Goal: Task Accomplishment & Management: Use online tool/utility

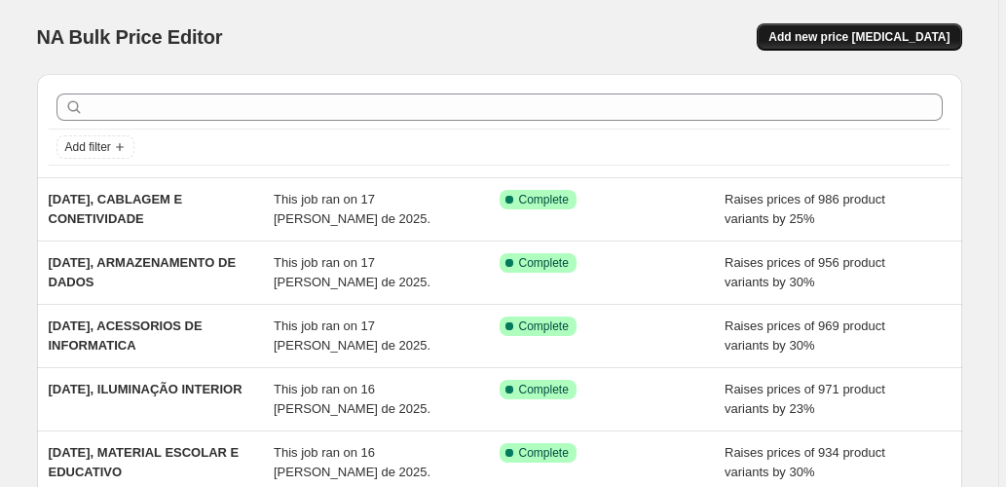
click at [810, 35] on span "Add new price [MEDICAL_DATA]" at bounding box center [858, 37] width 181 height 16
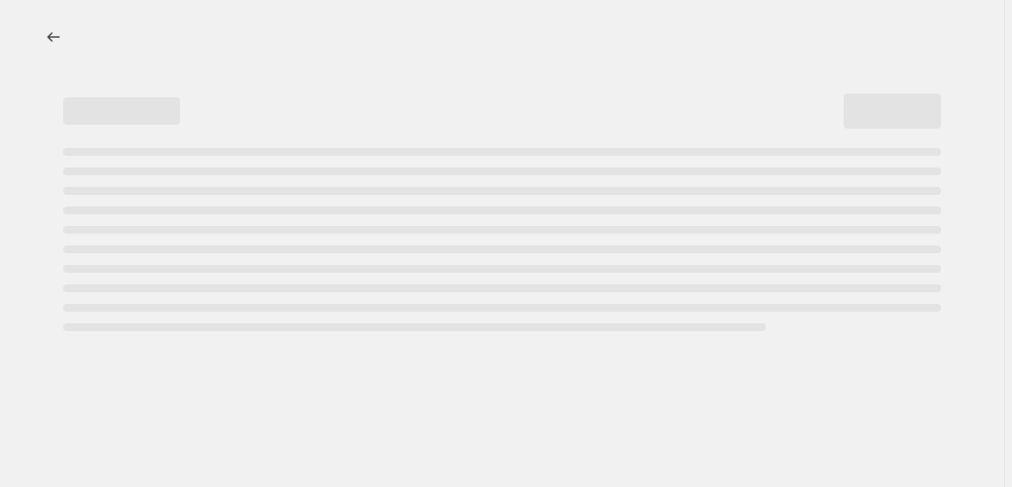
select select "percentage"
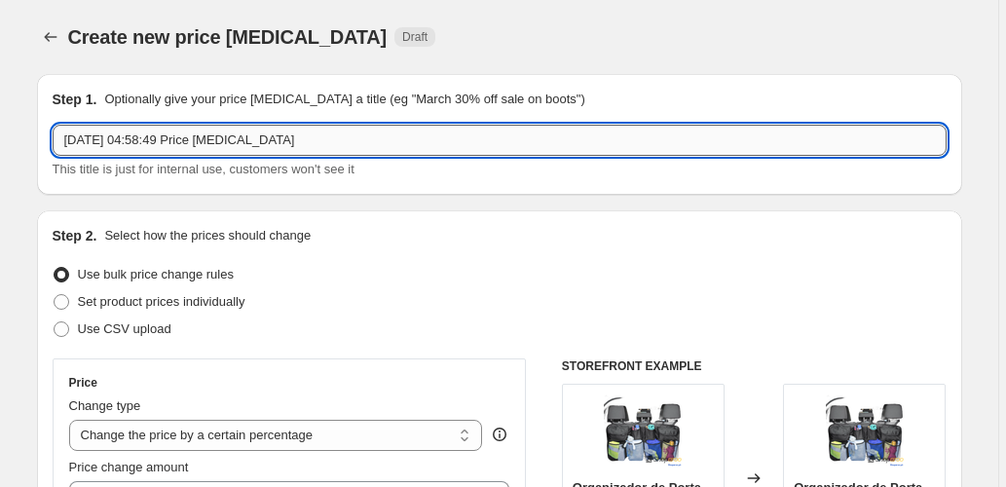
drag, startPoint x: 306, startPoint y: 141, endPoint x: 144, endPoint y: 138, distance: 161.6
click at [143, 138] on input "[DATE] 04:58:49 Price [MEDICAL_DATA]" at bounding box center [500, 140] width 894 height 31
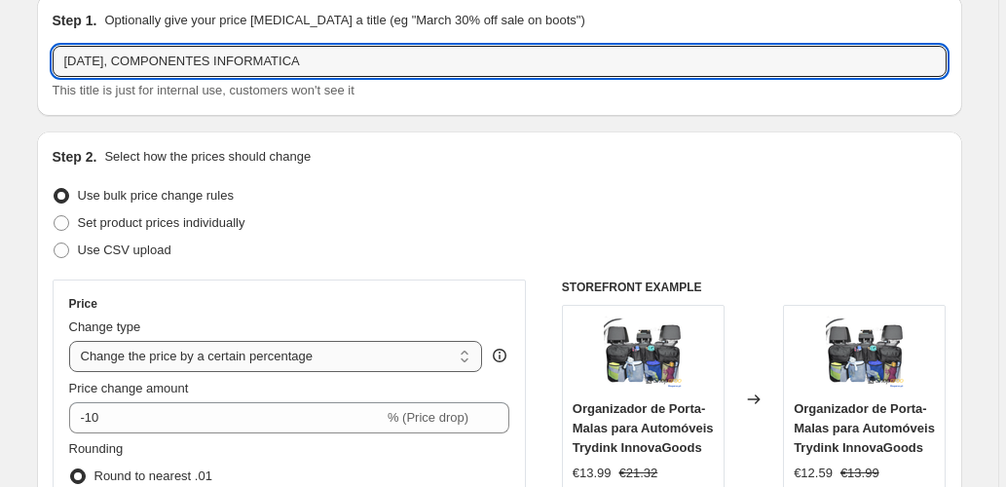
scroll to position [195, 0]
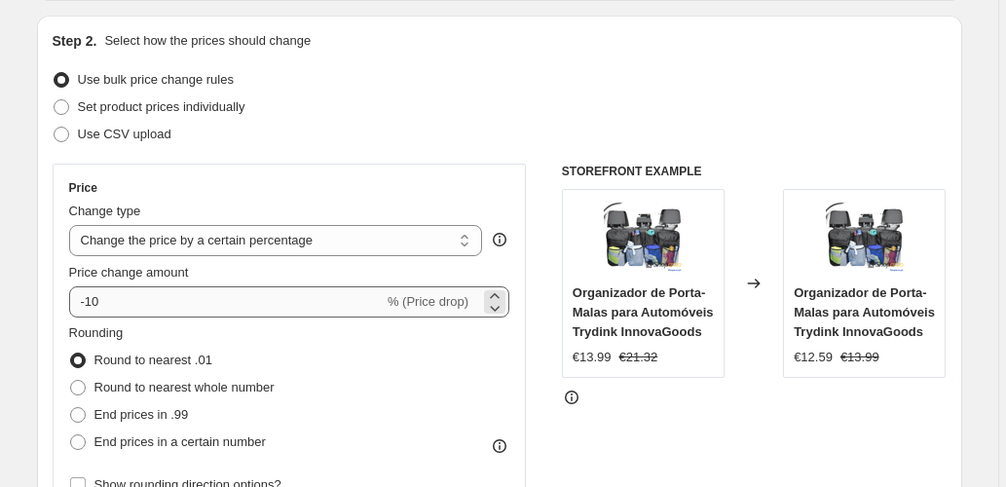
type input "[DATE], COMPONENTES INFORMATICA"
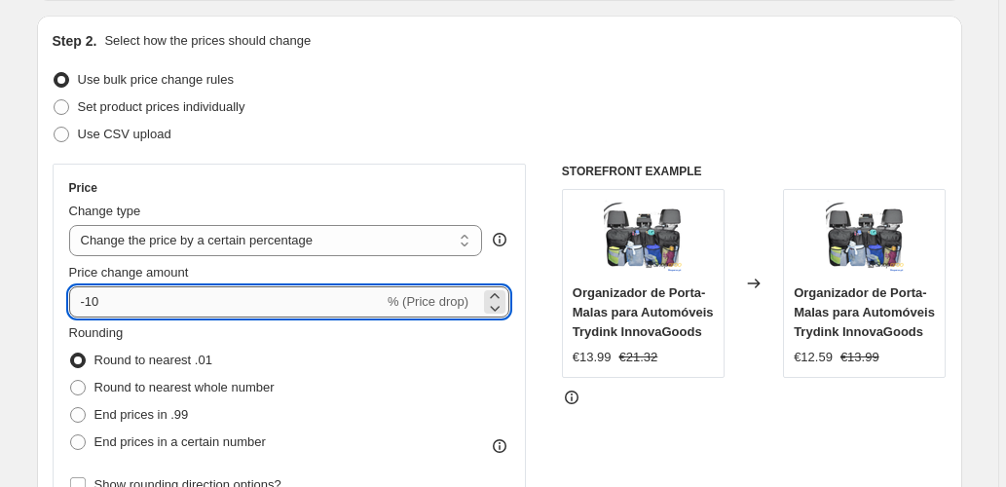
click at [272, 298] on input "-10" at bounding box center [226, 301] width 314 height 31
type input "40"
click at [166, 419] on span "End prices in .99" at bounding box center [141, 414] width 94 height 15
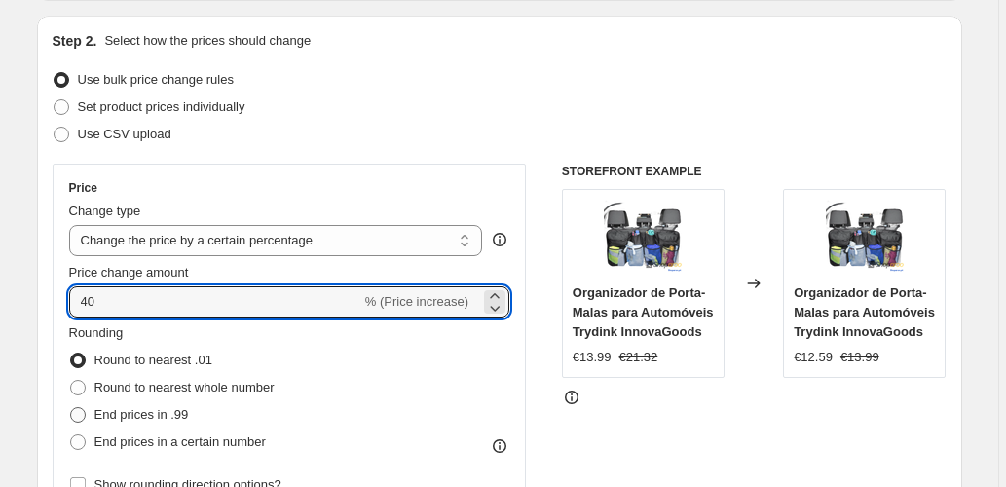
click at [71, 408] on input "End prices in .99" at bounding box center [70, 407] width 1 height 1
radio input "true"
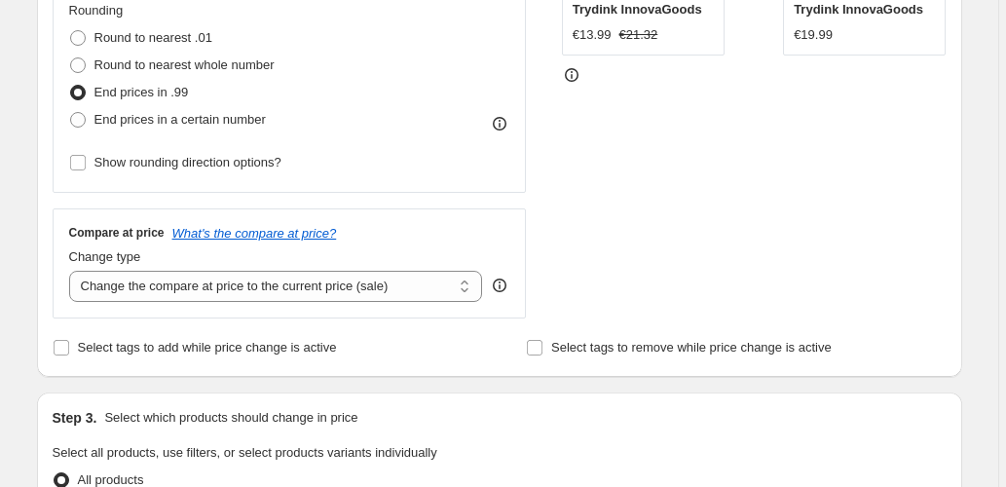
scroll to position [584, 0]
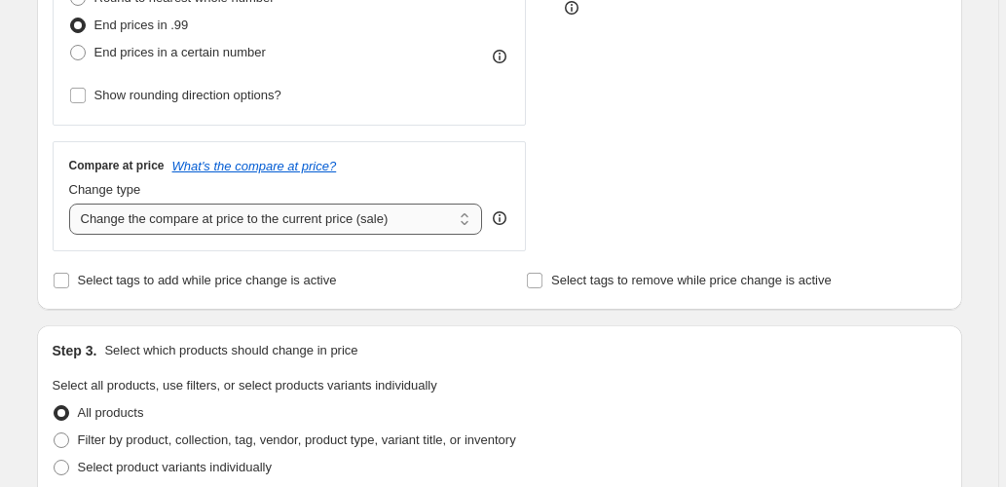
click at [388, 208] on select "Change the compare at price to the current price (sale) Change the compare at p…" at bounding box center [276, 218] width 414 height 31
select select "pp"
click at [71, 203] on select "Change the compare at price to the current price (sale) Change the compare at p…" at bounding box center [276, 218] width 414 height 31
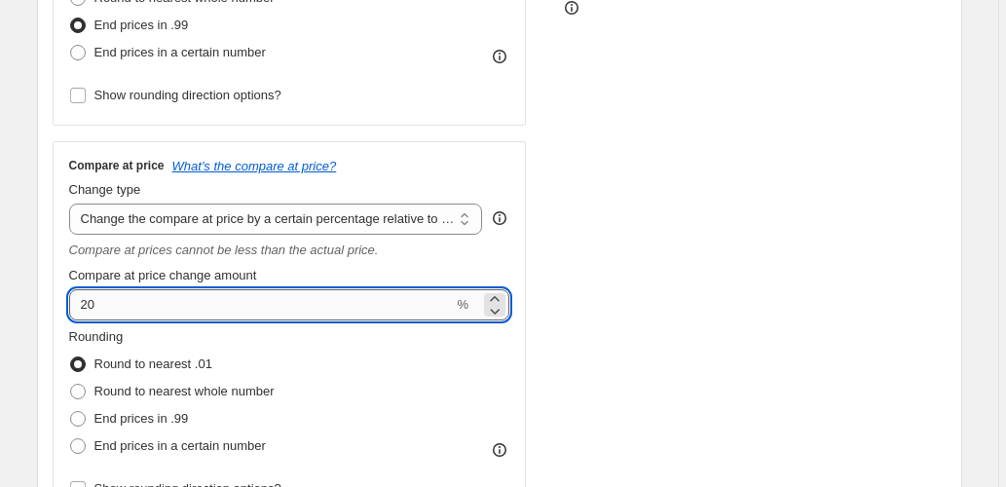
click at [80, 307] on input "20" at bounding box center [261, 304] width 385 height 31
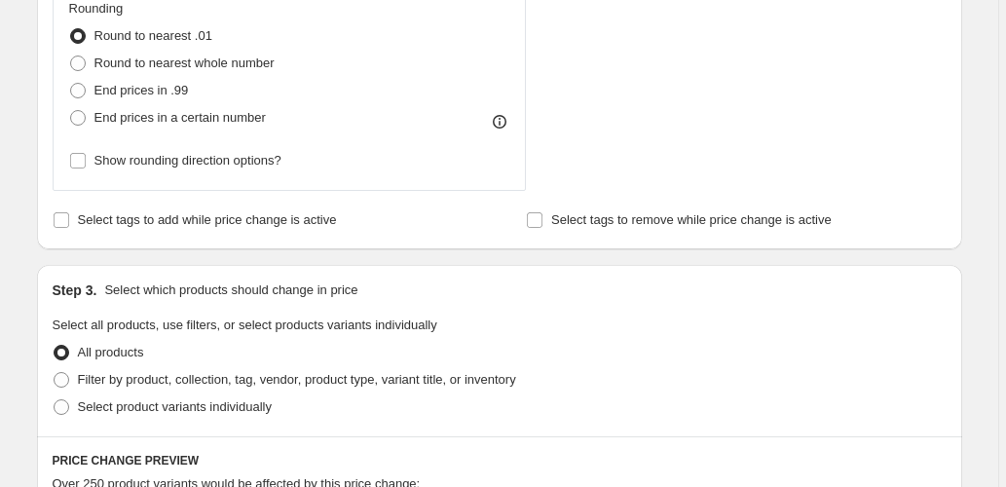
scroll to position [973, 0]
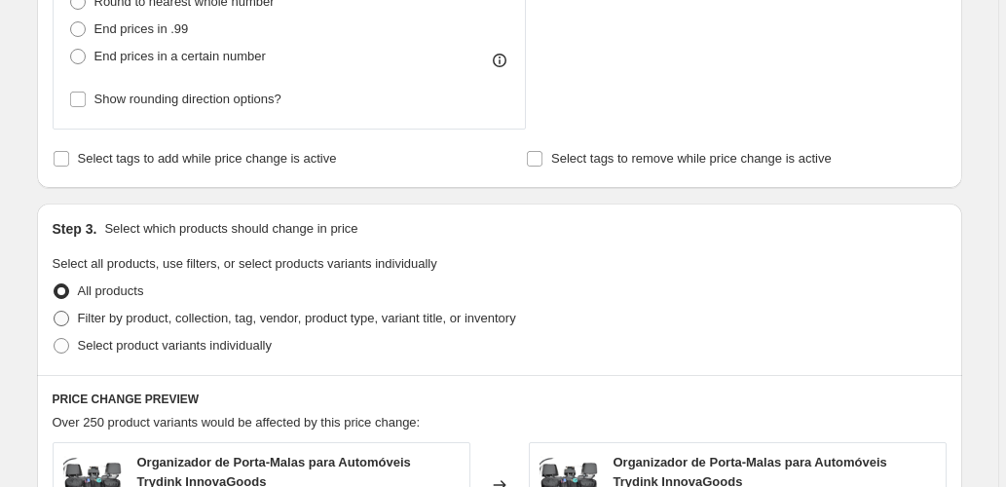
type input "80"
click at [175, 321] on span "Filter by product, collection, tag, vendor, product type, variant title, or inv…" at bounding box center [297, 318] width 438 height 15
click at [55, 312] on input "Filter by product, collection, tag, vendor, product type, variant title, or inv…" at bounding box center [54, 311] width 1 height 1
radio input "true"
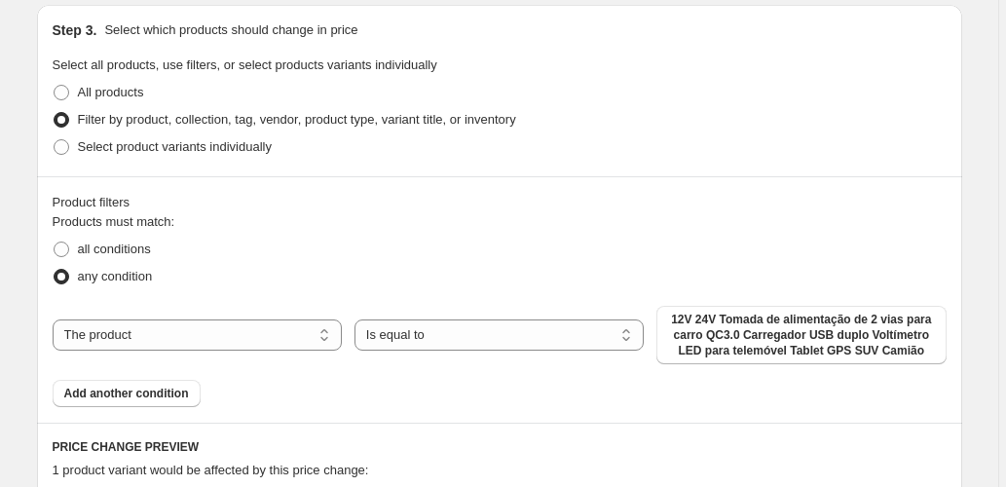
scroll to position [1298, 0]
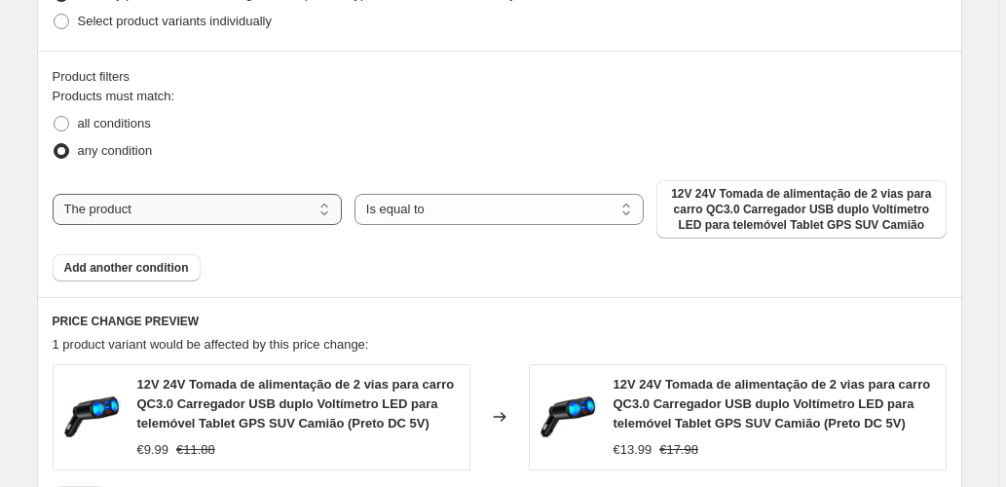
click at [181, 210] on select "The product The product's collection The product's tag The product's vendor The…" at bounding box center [197, 209] width 289 height 31
select select "collection"
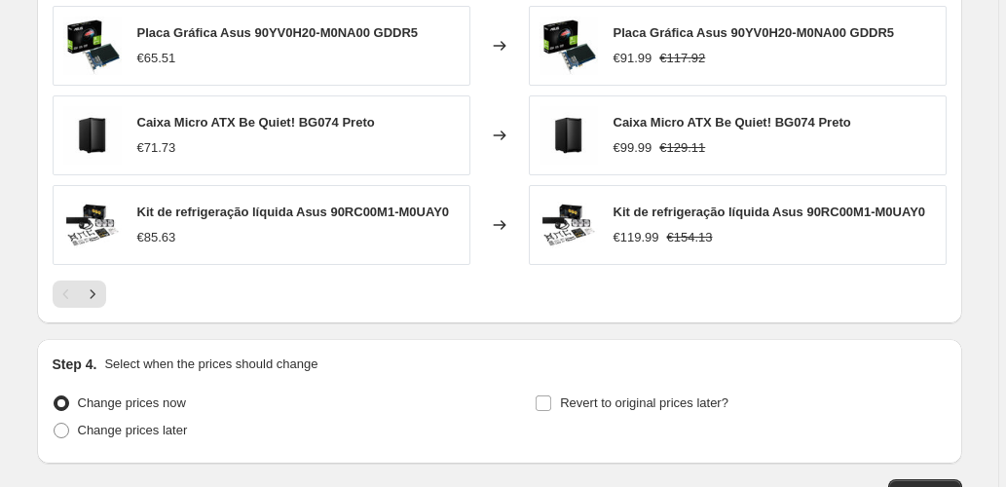
scroll to position [1947, 0]
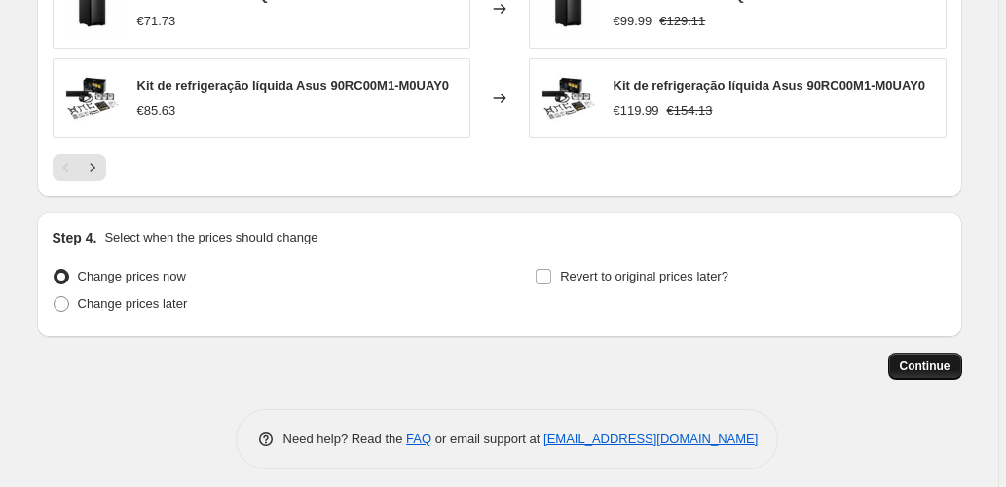
click at [940, 372] on span "Continue" at bounding box center [924, 366] width 51 height 16
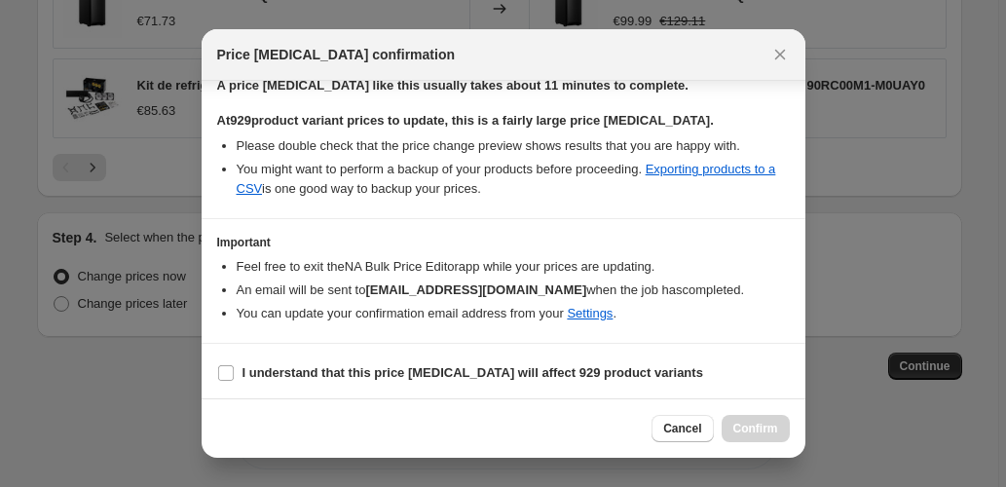
scroll to position [317, 0]
click at [280, 368] on b "I understand that this price [MEDICAL_DATA] will affect 929 product variants" at bounding box center [472, 371] width 460 height 15
click at [234, 368] on input "I understand that this price [MEDICAL_DATA] will affect 929 product variants" at bounding box center [226, 372] width 16 height 16
checkbox input "true"
click at [751, 424] on span "Confirm" at bounding box center [755, 429] width 45 height 16
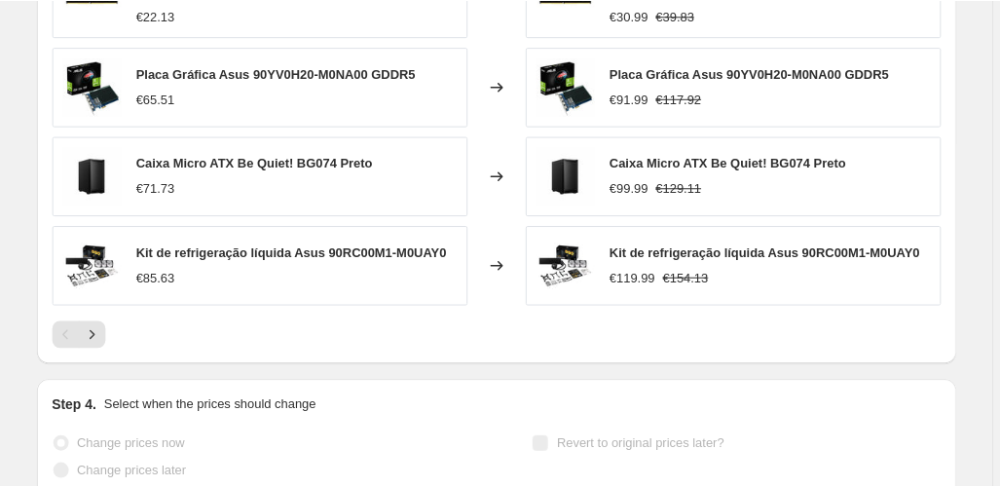
scroll to position [1998, 0]
